Goal: Information Seeking & Learning: Stay updated

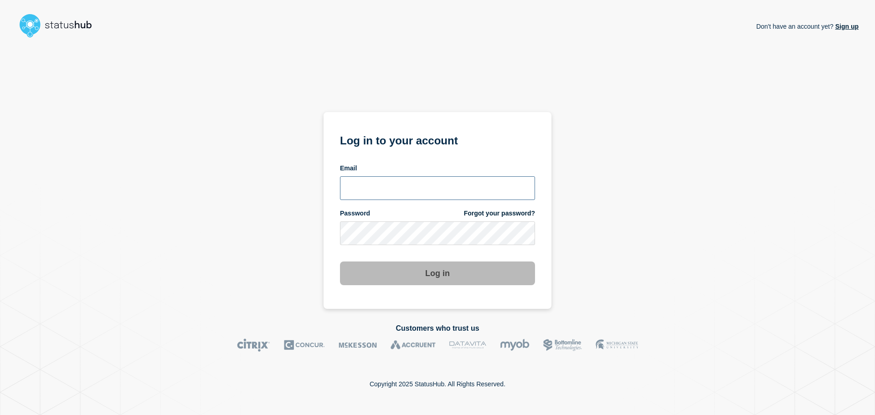
type input "xandra.martens@conexon.us"
click at [607, 132] on div "Don't have an account yet? Sign up Log in to your account Email xandra.martens@…" at bounding box center [437, 174] width 842 height 267
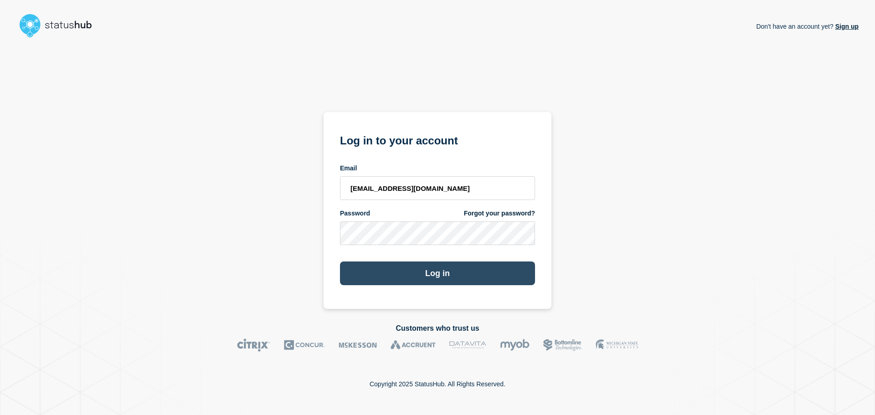
click at [426, 271] on button "Log in" at bounding box center [437, 273] width 195 height 24
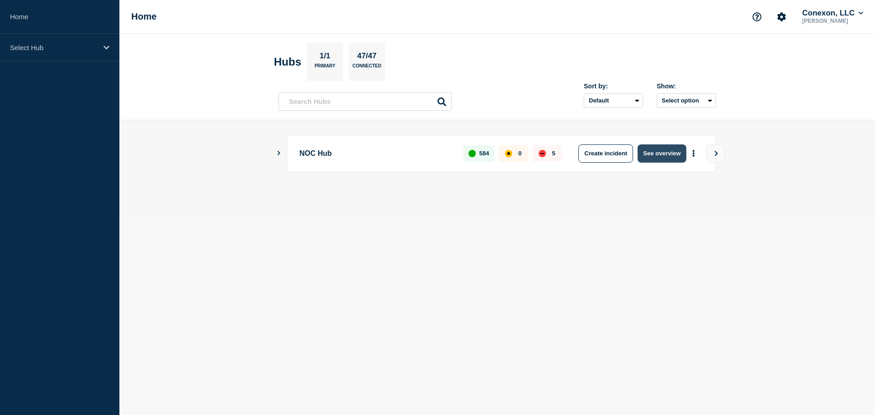
click at [661, 156] on button "See overview" at bounding box center [661, 153] width 48 height 18
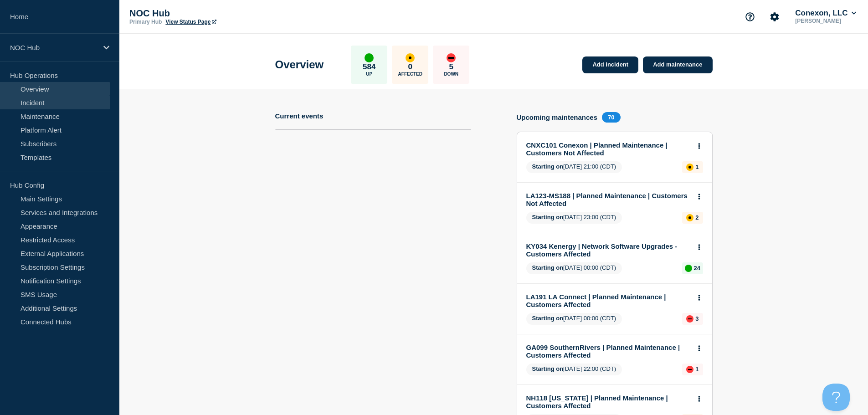
click at [44, 105] on link "Incident" at bounding box center [55, 103] width 110 height 14
